Goal: Task Accomplishment & Management: Manage account settings

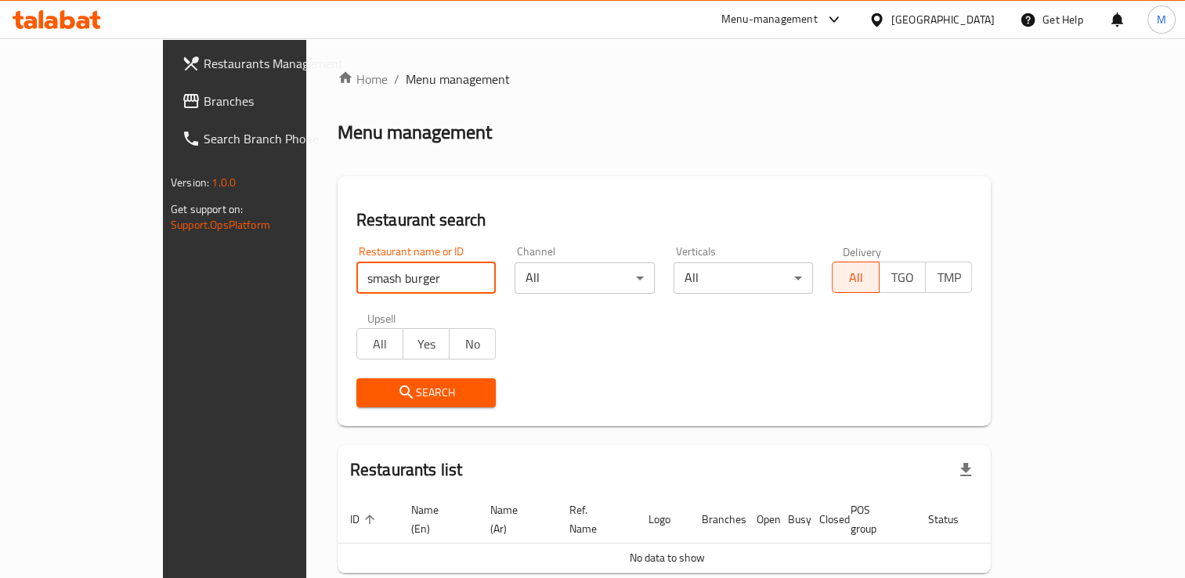
click at [356, 277] on input "smash burger" at bounding box center [426, 277] width 140 height 31
click at [356, 277] on input "search" at bounding box center [426, 277] width 140 height 31
type input "[PERSON_NAME]"
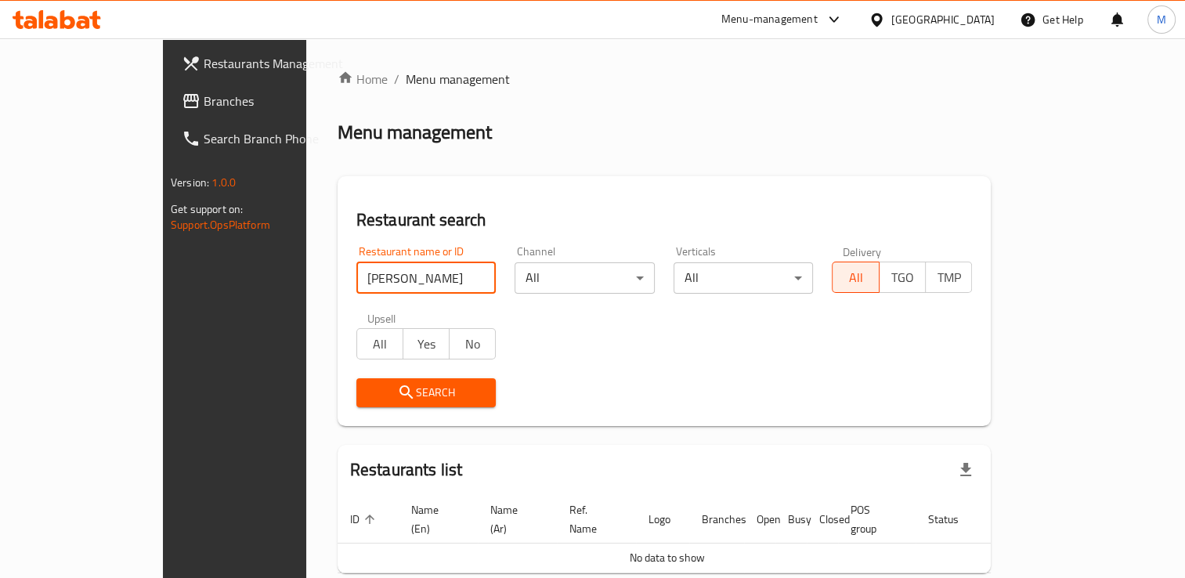
click button "Search" at bounding box center [426, 392] width 140 height 29
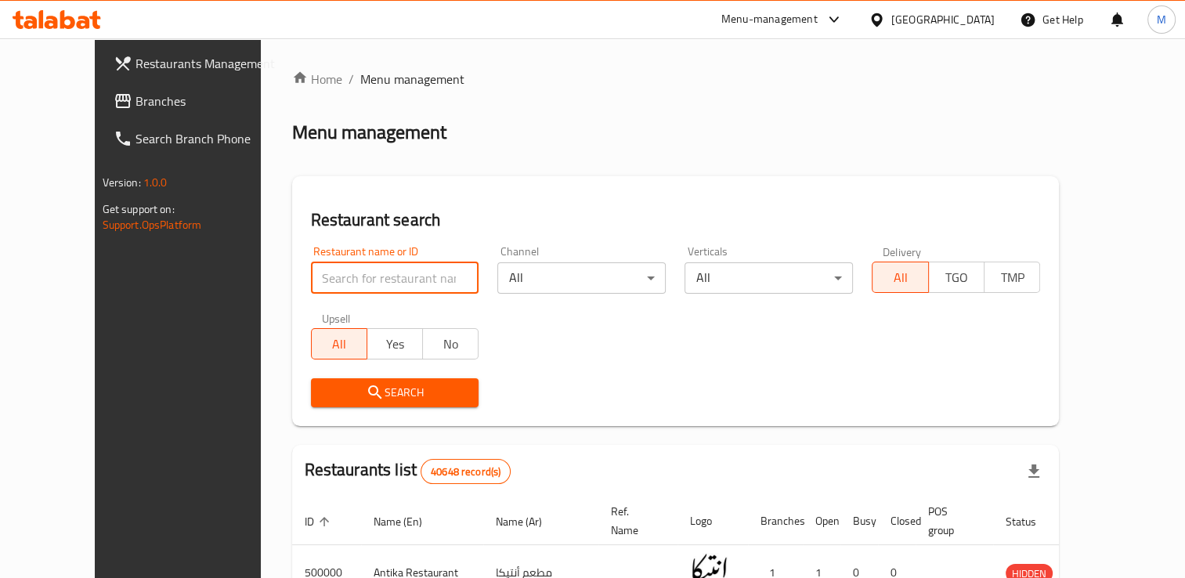
click at [338, 281] on input "search" at bounding box center [395, 277] width 168 height 31
type input "[PERSON_NAME]"
click button "Search" at bounding box center [395, 392] width 168 height 29
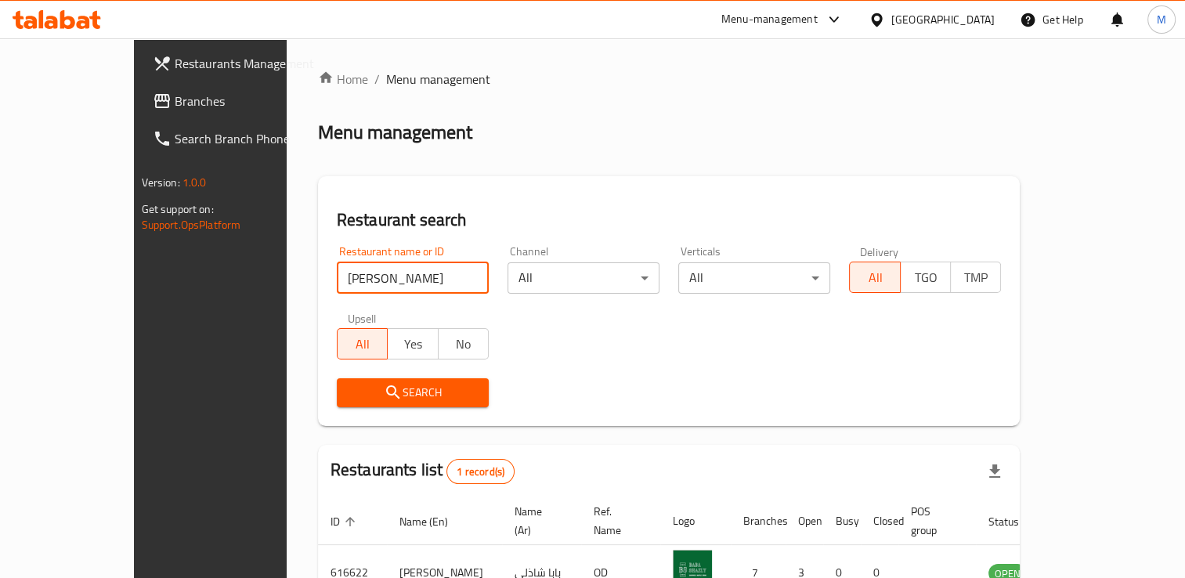
scroll to position [88, 0]
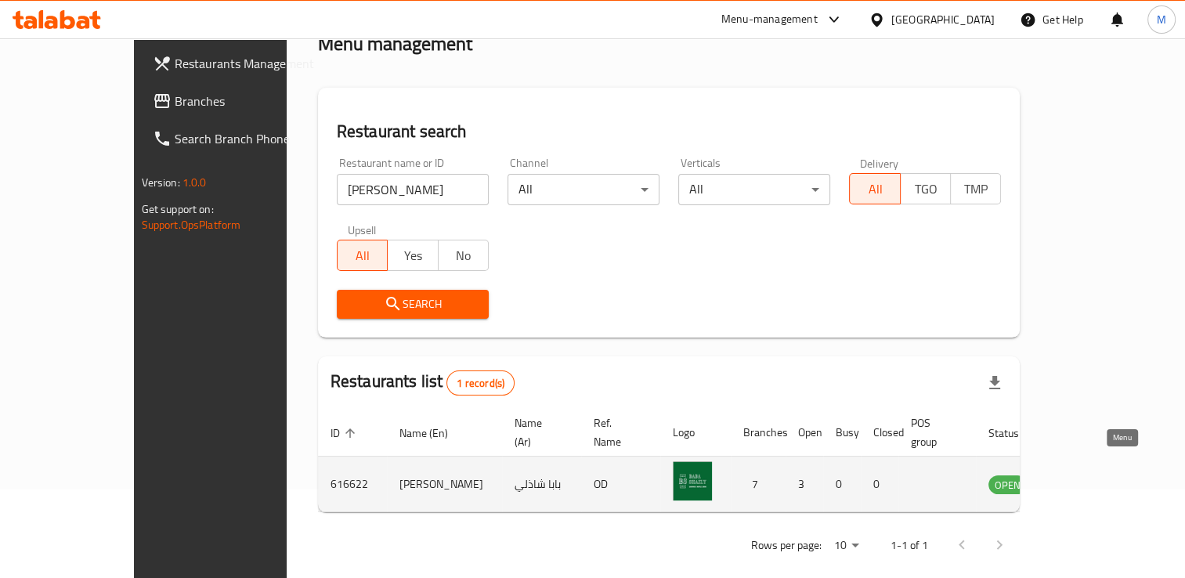
click at [1088, 478] on icon "enhanced table" at bounding box center [1079, 484] width 17 height 13
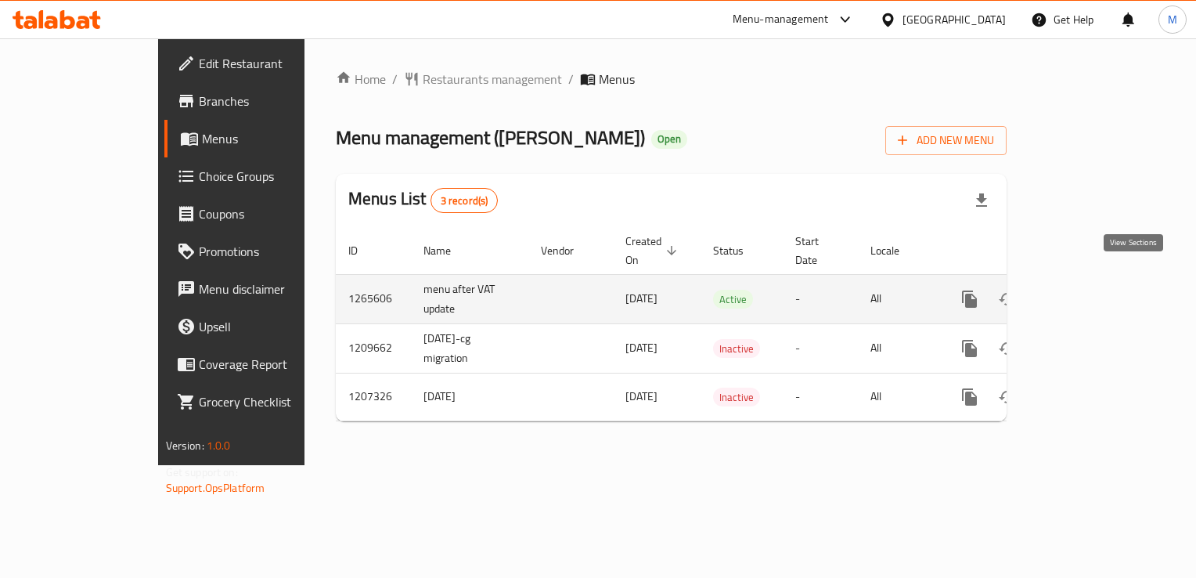
click at [1092, 290] on icon "enhanced table" at bounding box center [1082, 299] width 19 height 19
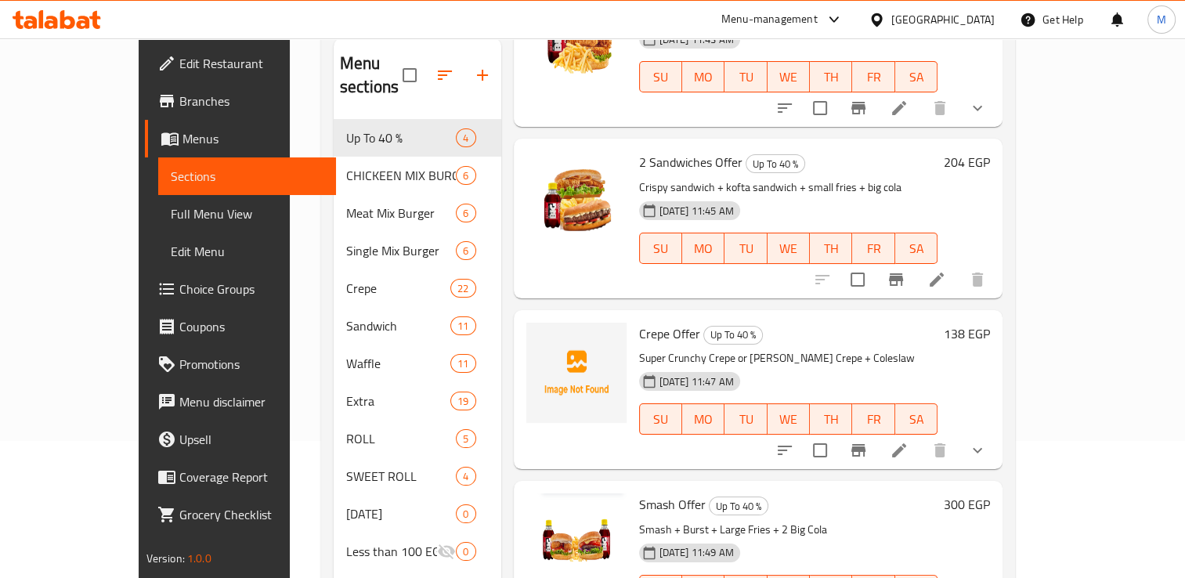
scroll to position [219, 0]
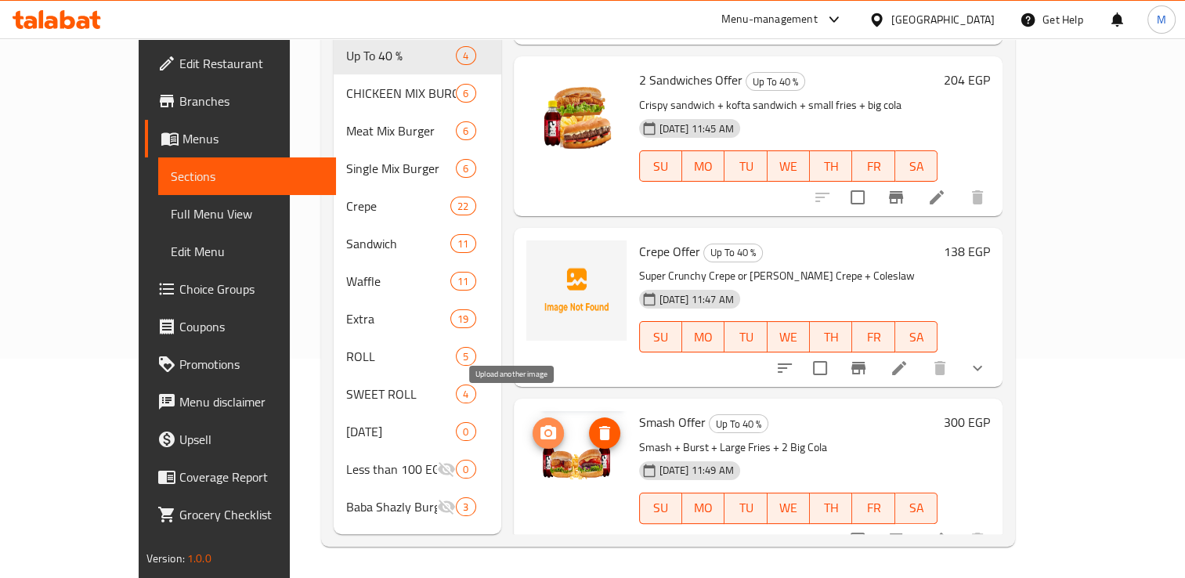
click at [539, 424] on icon "upload picture" at bounding box center [548, 433] width 19 height 19
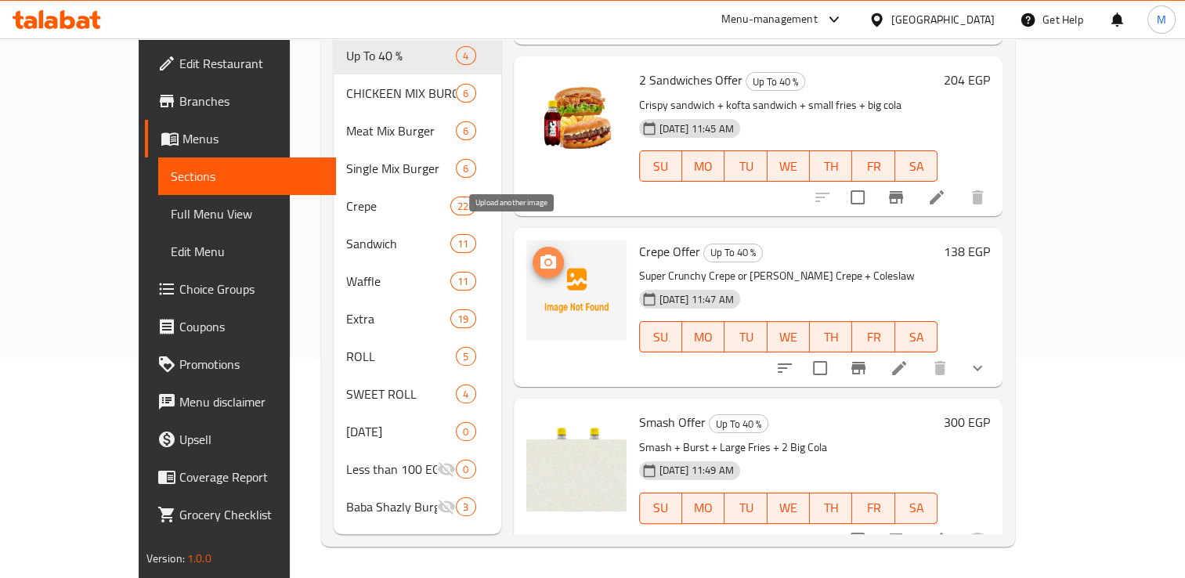
click at [539, 253] on icon "upload picture" at bounding box center [548, 262] width 19 height 19
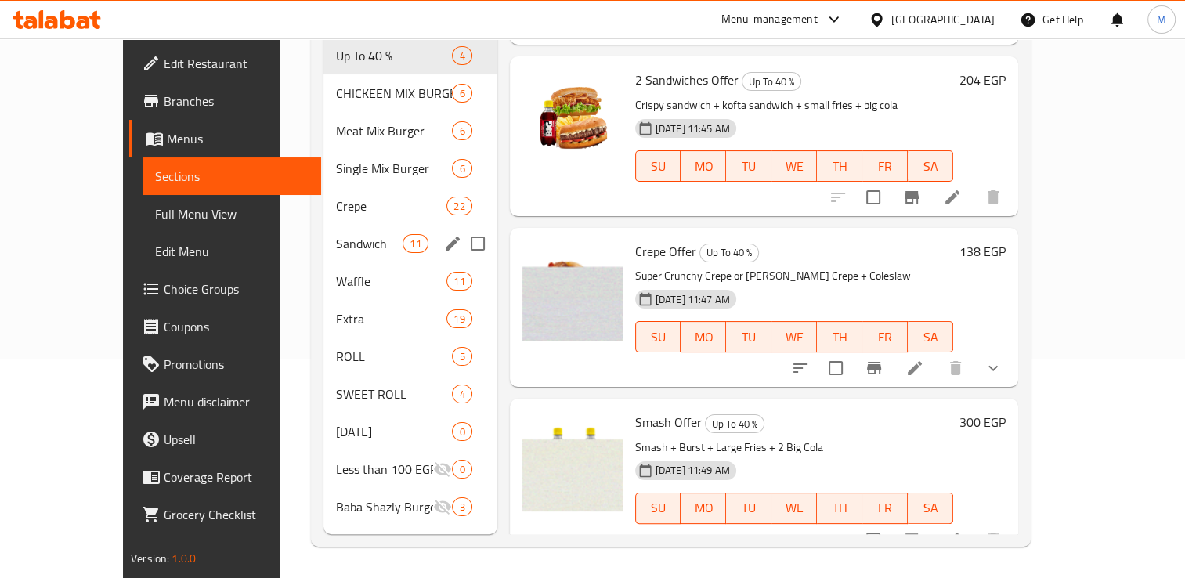
scroll to position [0, 0]
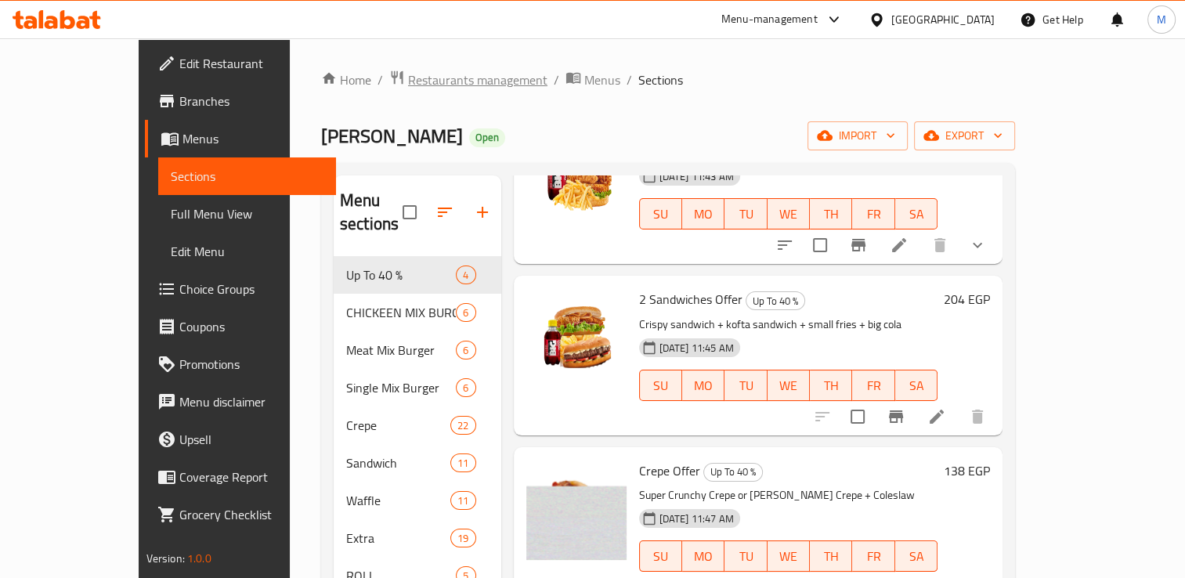
click at [408, 82] on span "Restaurants management" at bounding box center [477, 79] width 139 height 19
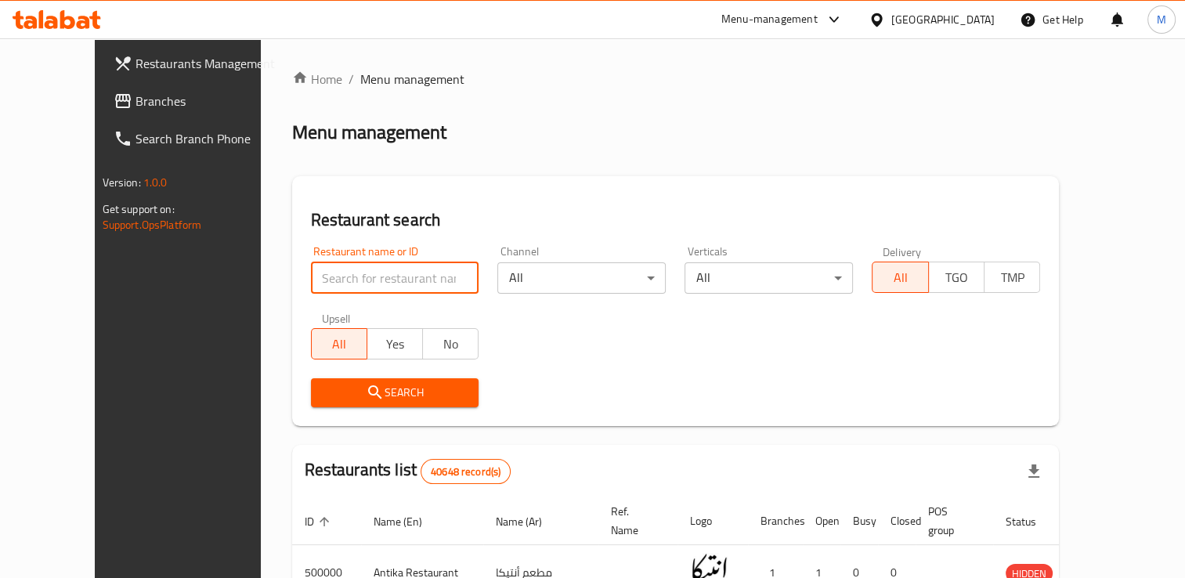
click at [326, 285] on input "search" at bounding box center [395, 277] width 168 height 31
paste input "700371"
type input "700371"
click button "Search" at bounding box center [395, 392] width 168 height 29
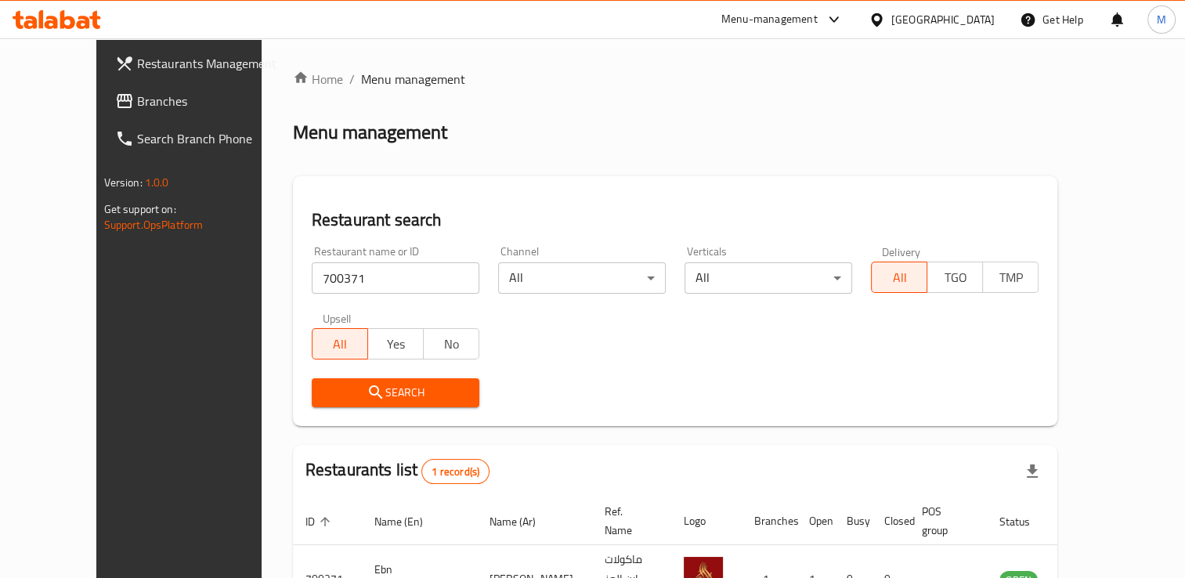
click at [843, 14] on icon at bounding box center [833, 19] width 19 height 19
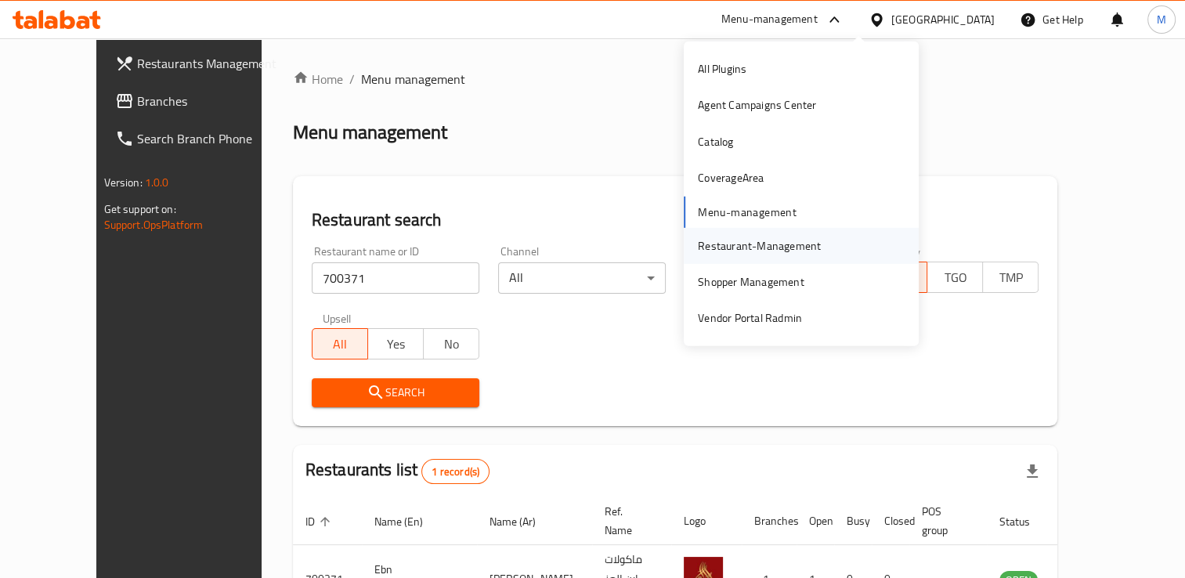
click at [733, 251] on div "Restaurant-Management" at bounding box center [759, 244] width 123 height 17
